Goal: Task Accomplishment & Management: Use online tool/utility

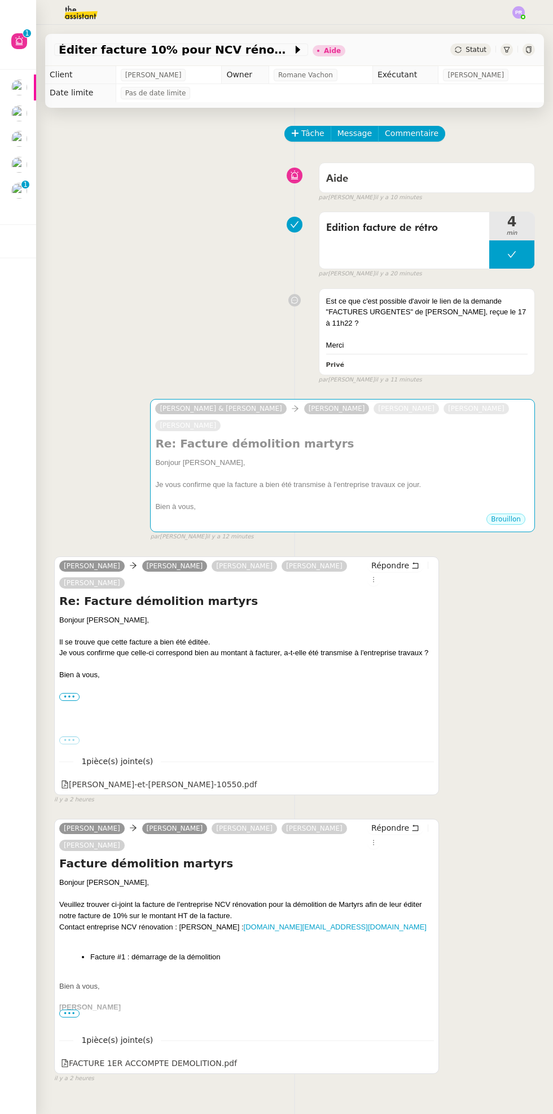
click at [84, 20] on img at bounding box center [71, 12] width 87 height 25
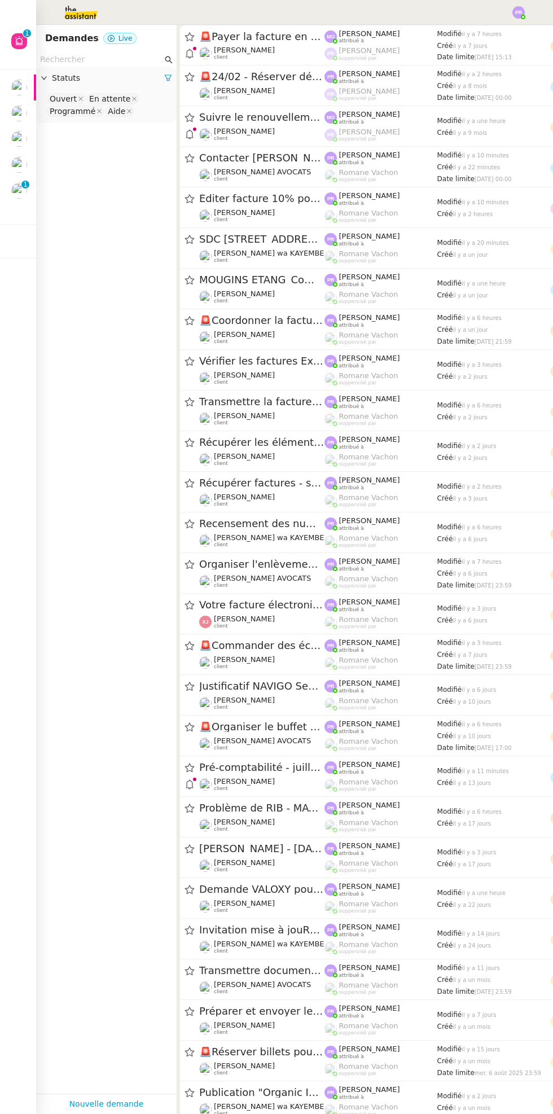
click at [108, 63] on input "text" at bounding box center [101, 59] width 122 height 13
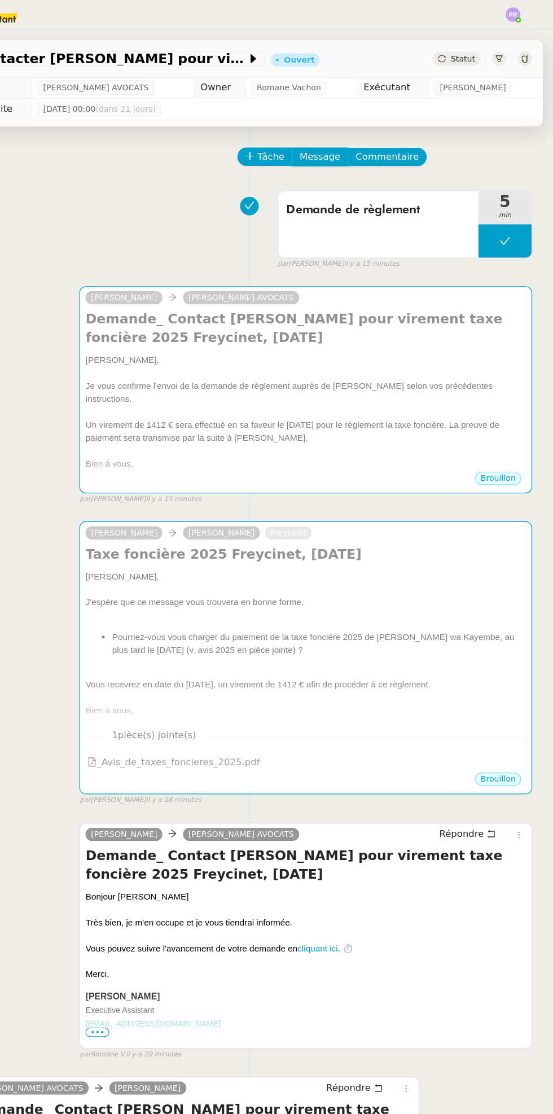
click at [495, 209] on button at bounding box center [511, 205] width 45 height 28
click at [494, 208] on div at bounding box center [500, 205] width 23 height 28
click at [529, 344] on div at bounding box center [342, 349] width 375 height 11
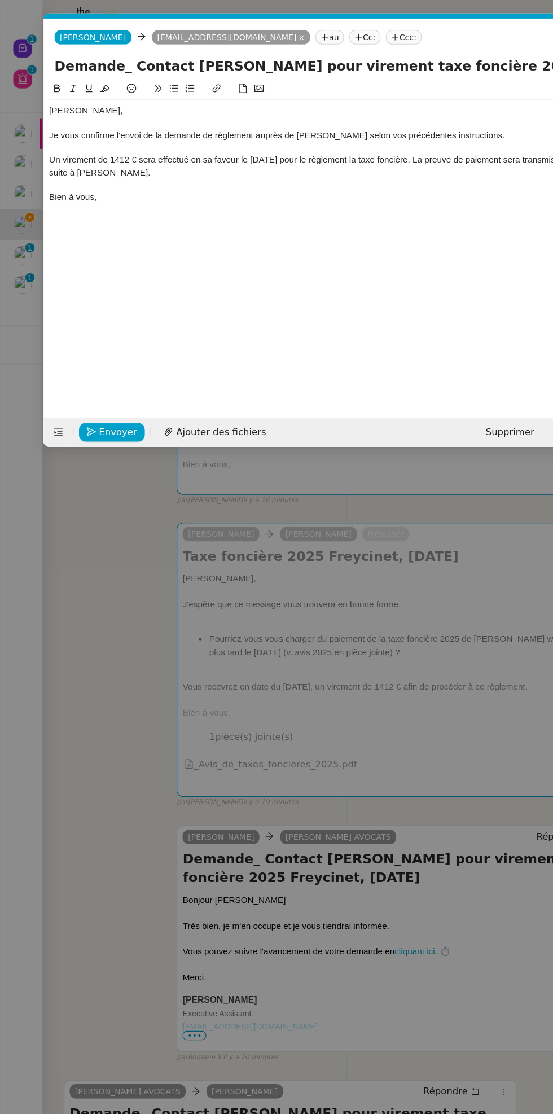
scroll to position [0, 24]
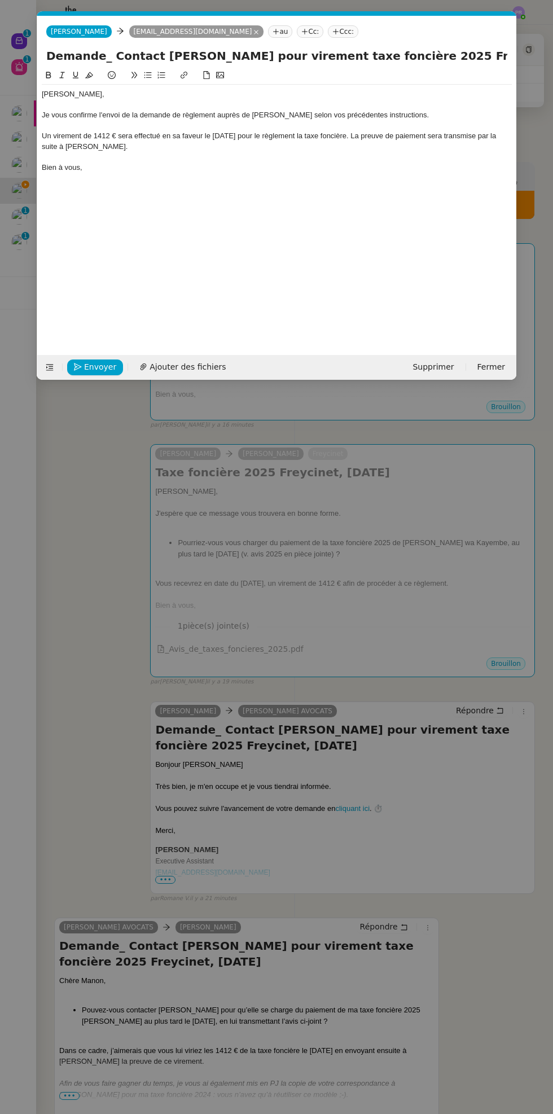
click at [373, 446] on nz-modal-container "Service TA - VOYAGE - PROPOSITION GLOBALE A utiliser dans le cadre de propositi…" at bounding box center [276, 557] width 553 height 1114
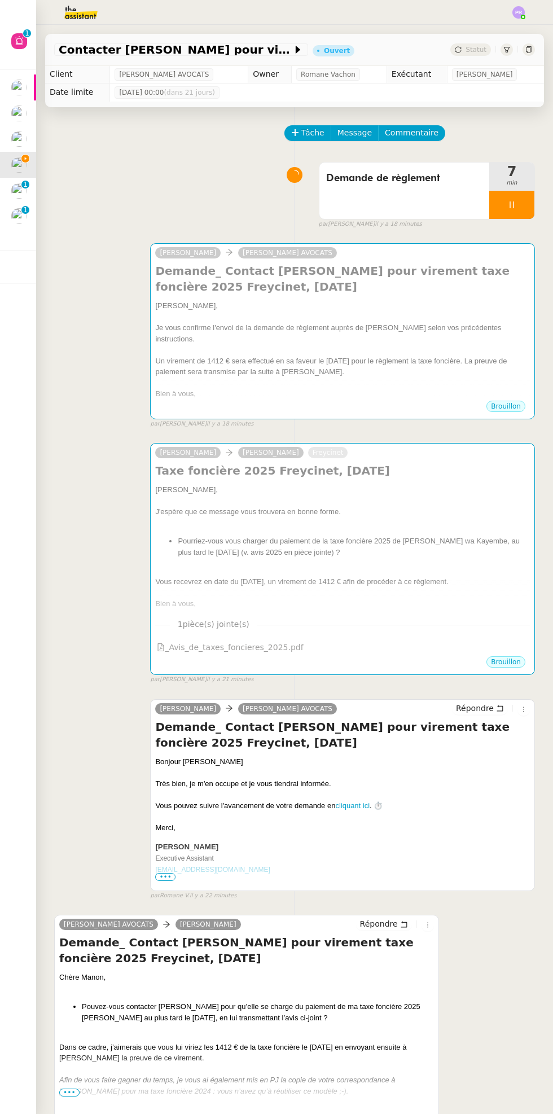
click at [532, 198] on div at bounding box center [511, 205] width 45 height 28
click at [532, 199] on button at bounding box center [523, 205] width 23 height 28
